Goal: Communication & Community: Connect with others

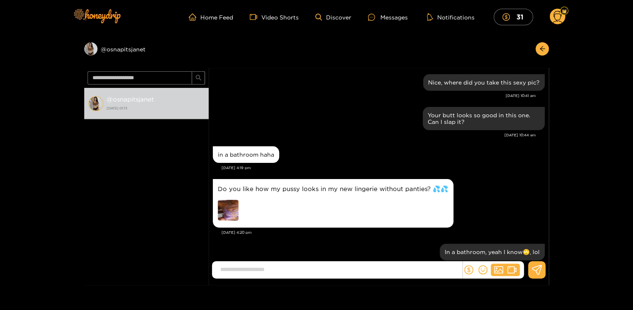
scroll to position [1185, 0]
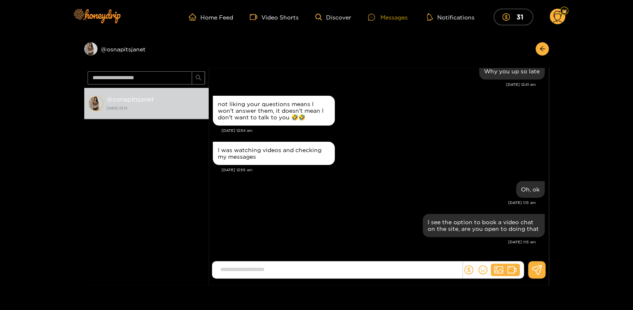
click at [393, 17] on div "Messages" at bounding box center [388, 17] width 40 height 10
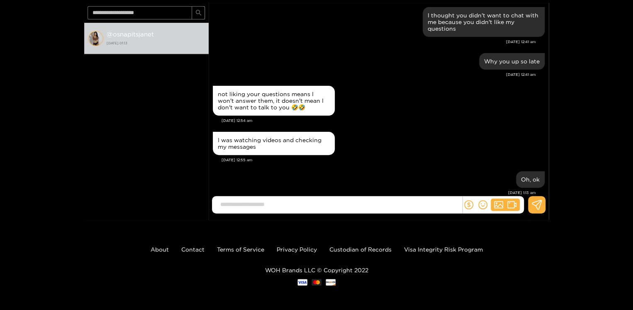
scroll to position [1185, 0]
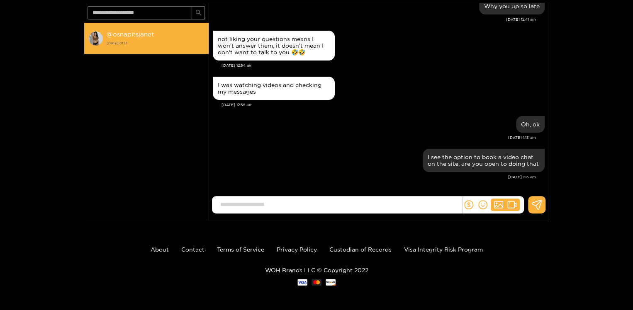
click at [124, 34] on strong "@ osnapitsjanet" at bounding box center [130, 34] width 47 height 7
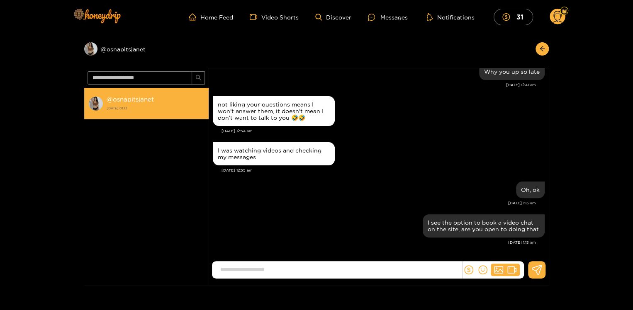
click at [141, 99] on strong "@ osnapitsjanet" at bounding box center [130, 99] width 47 height 7
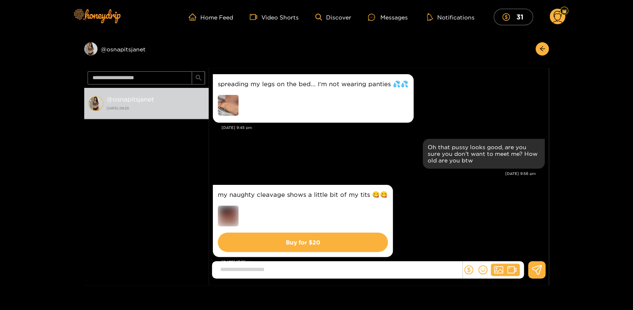
scroll to position [1022, 0]
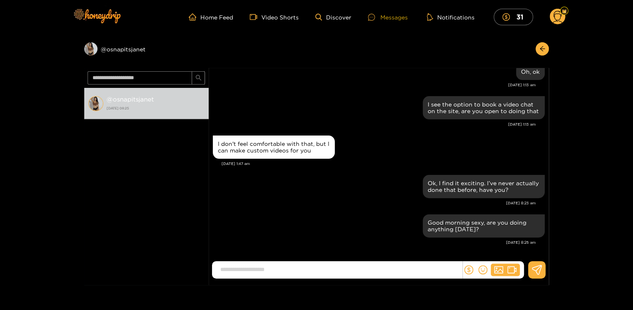
click at [399, 14] on div "Messages" at bounding box center [388, 17] width 40 height 10
click at [114, 45] on div "Preview @ osnapitsjanet" at bounding box center [146, 48] width 124 height 13
